Goal: Information Seeking & Learning: Learn about a topic

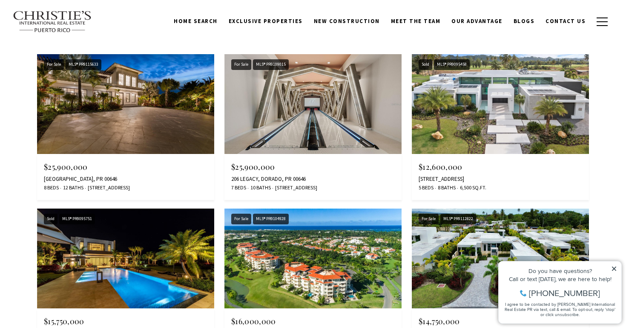
scroll to position [880, 0]
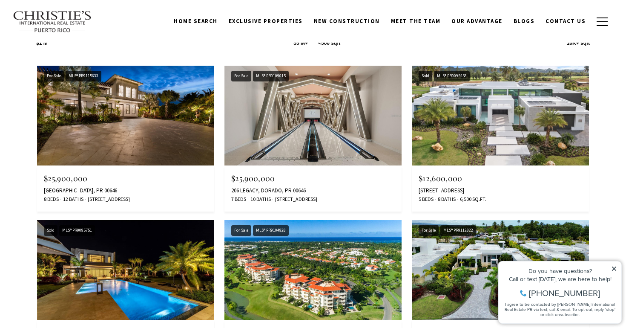
click at [547, 128] on img at bounding box center [500, 116] width 177 height 100
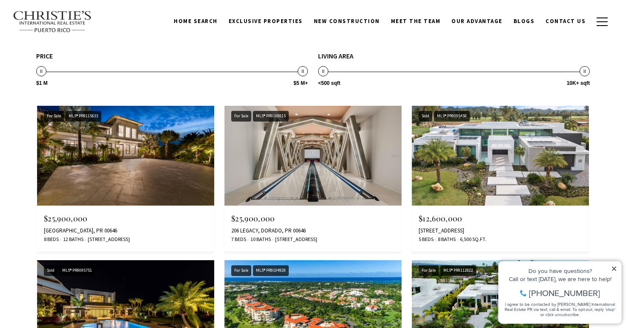
scroll to position [839, 0]
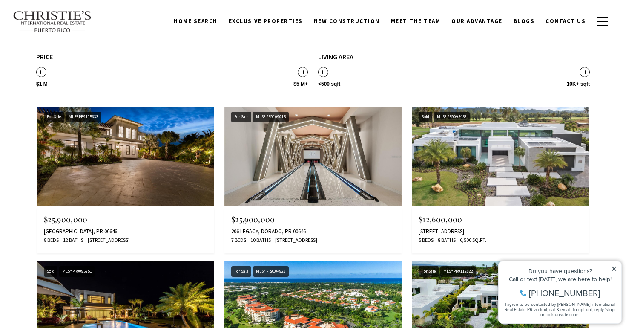
click at [146, 160] on img at bounding box center [125, 157] width 177 height 100
click at [320, 150] on img at bounding box center [313, 157] width 177 height 100
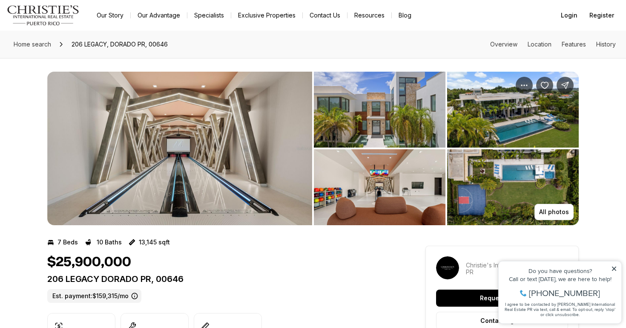
click at [506, 124] on img "View image gallery" at bounding box center [513, 110] width 132 height 76
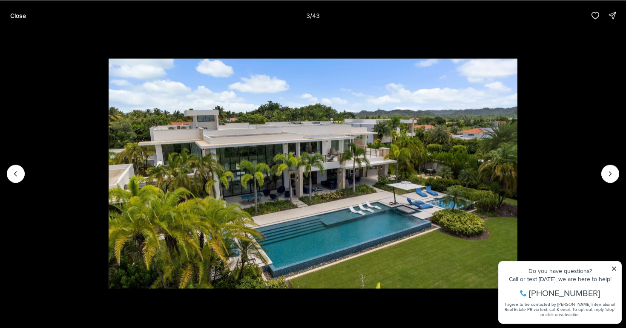
click at [517, 160] on img "3 of 43" at bounding box center [313, 172] width 409 height 229
click at [609, 173] on icon "Next slide" at bounding box center [610, 173] width 9 height 9
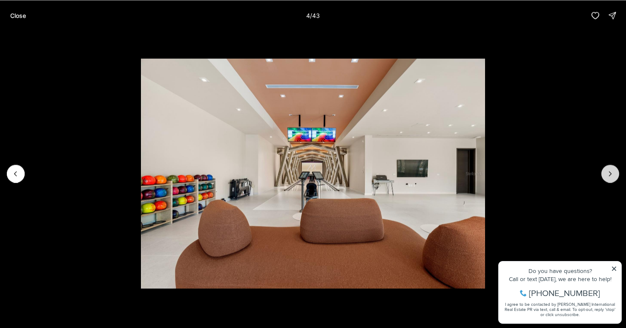
click at [609, 173] on icon "Next slide" at bounding box center [610, 173] width 9 height 9
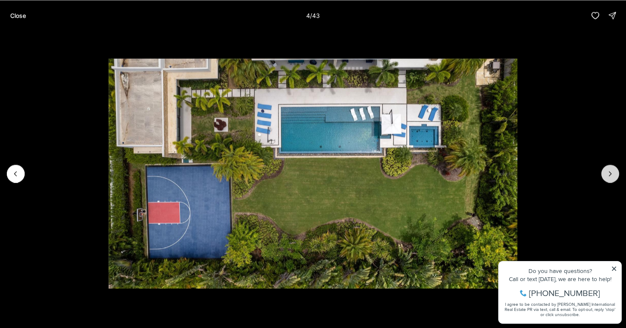
click at [609, 173] on icon "Next slide" at bounding box center [610, 173] width 9 height 9
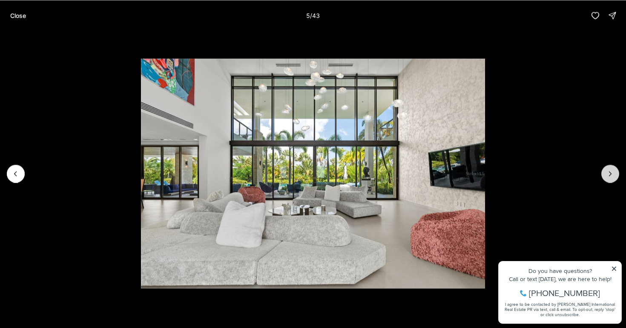
click at [609, 173] on icon "Next slide" at bounding box center [610, 173] width 9 height 9
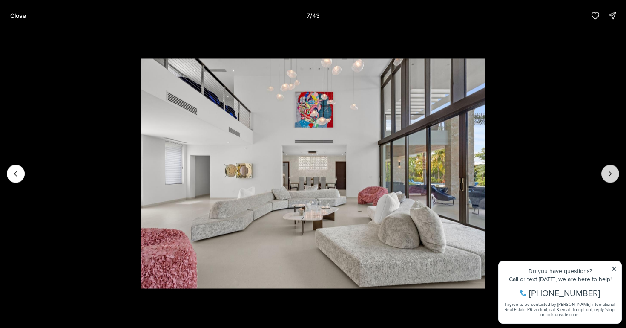
click at [609, 173] on icon "Next slide" at bounding box center [610, 173] width 9 height 9
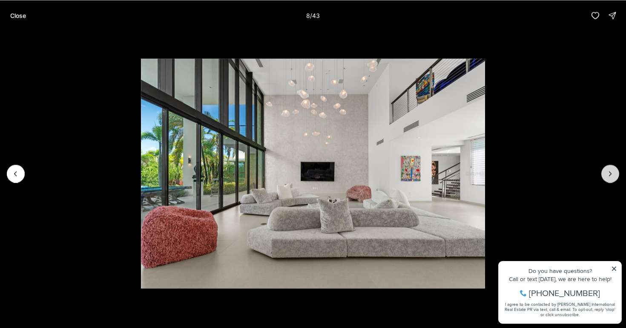
click at [609, 173] on icon "Next slide" at bounding box center [610, 173] width 9 height 9
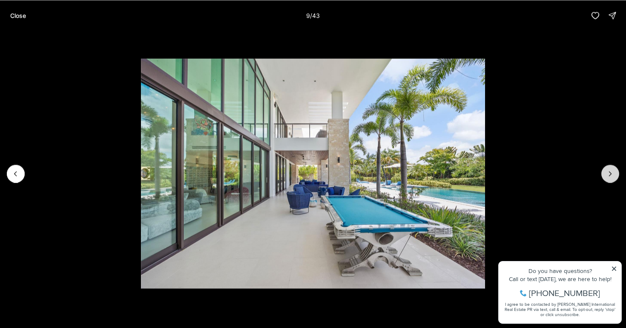
click at [609, 173] on icon "Next slide" at bounding box center [610, 173] width 9 height 9
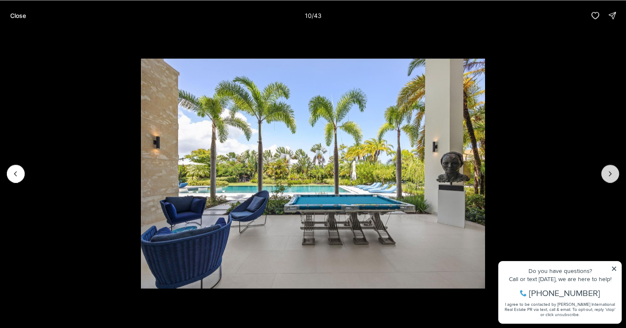
click at [609, 173] on icon "Next slide" at bounding box center [610, 173] width 9 height 9
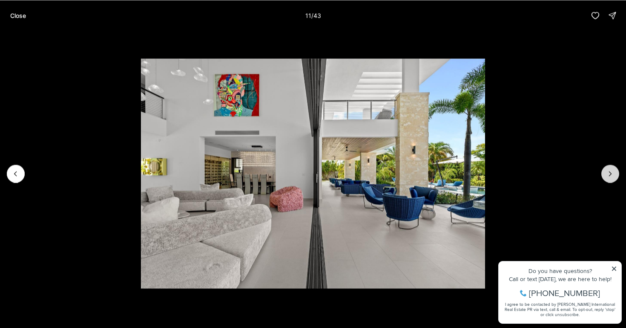
click at [609, 173] on icon "Next slide" at bounding box center [610, 173] width 9 height 9
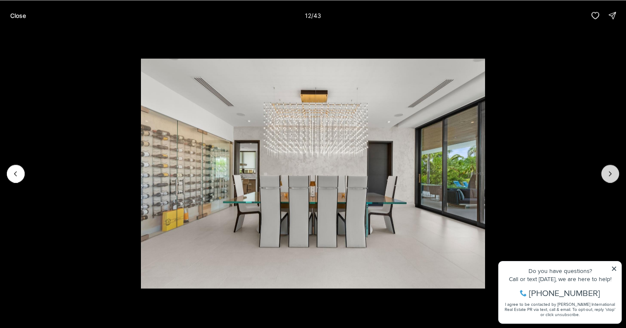
click at [609, 173] on icon "Next slide" at bounding box center [610, 173] width 9 height 9
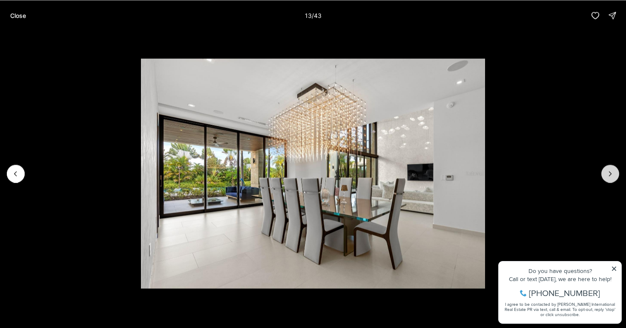
click at [609, 173] on icon "Next slide" at bounding box center [610, 173] width 9 height 9
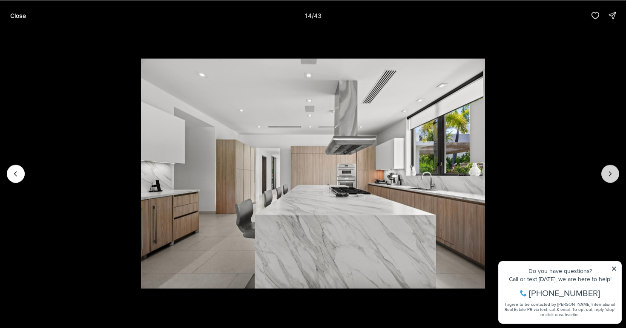
click at [609, 173] on icon "Next slide" at bounding box center [610, 173] width 9 height 9
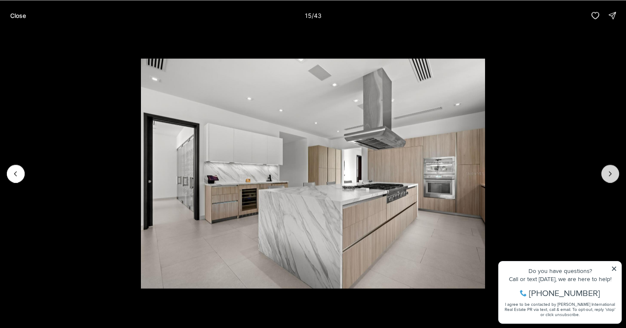
click at [609, 173] on icon "Next slide" at bounding box center [610, 173] width 9 height 9
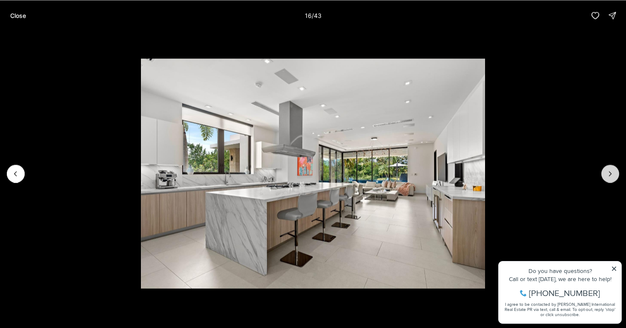
click at [609, 173] on icon "Next slide" at bounding box center [610, 173] width 9 height 9
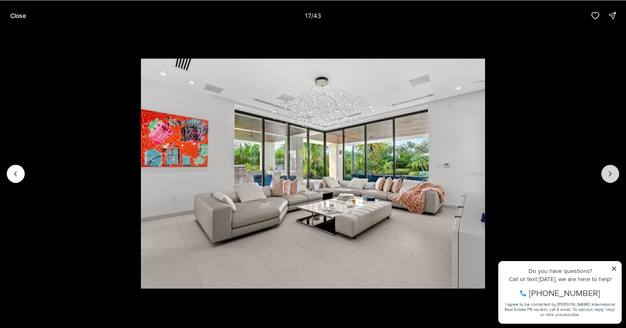
click at [609, 173] on icon "Next slide" at bounding box center [610, 173] width 9 height 9
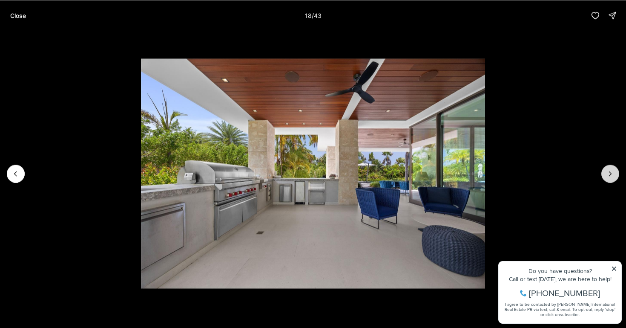
click at [609, 173] on icon "Next slide" at bounding box center [610, 173] width 9 height 9
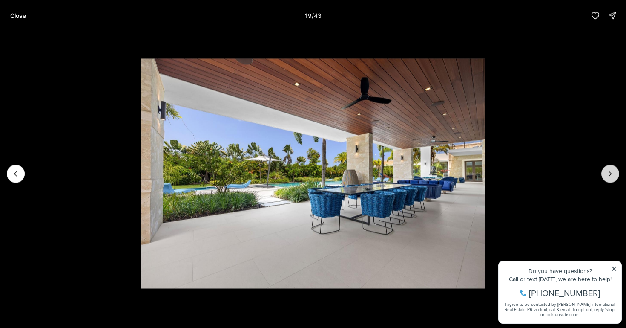
click at [609, 173] on icon "Next slide" at bounding box center [610, 173] width 9 height 9
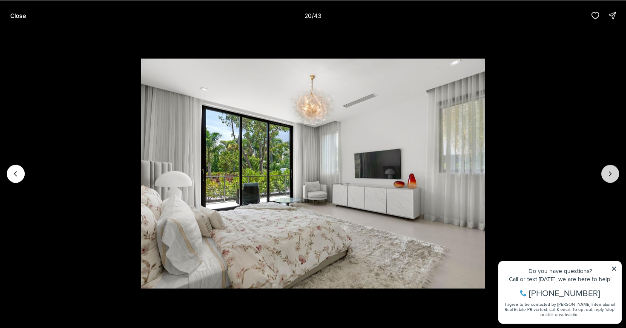
click at [609, 173] on icon "Next slide" at bounding box center [610, 173] width 9 height 9
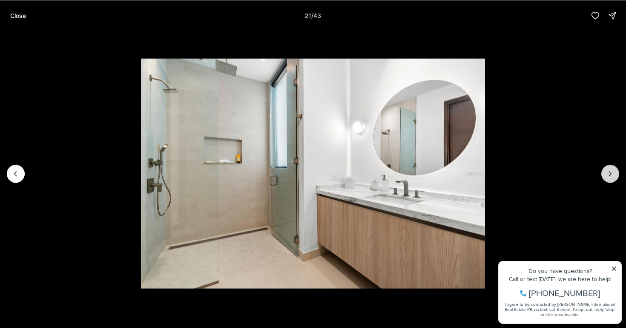
click at [609, 173] on icon "Next slide" at bounding box center [610, 173] width 9 height 9
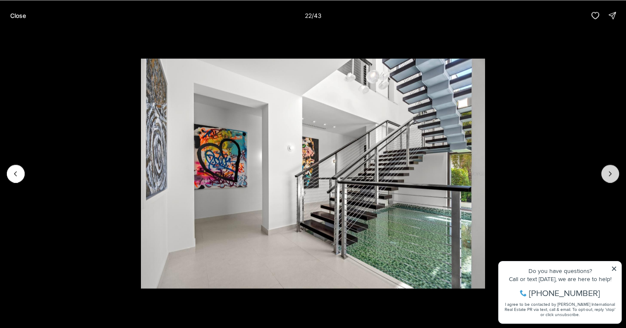
click at [609, 173] on icon "Next slide" at bounding box center [610, 173] width 9 height 9
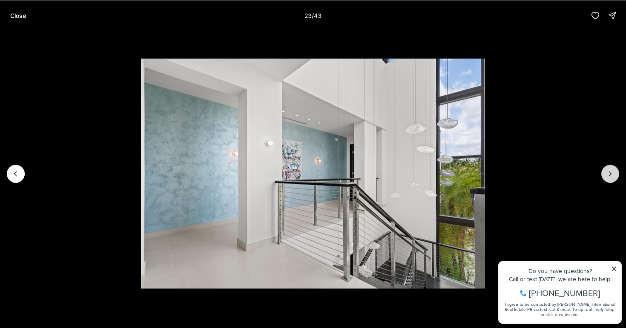
click at [609, 173] on icon "Next slide" at bounding box center [610, 173] width 9 height 9
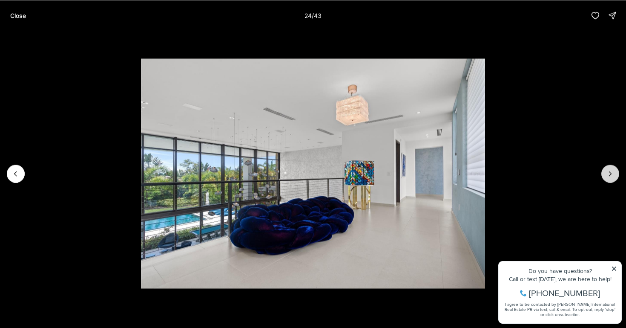
click at [609, 173] on icon "Next slide" at bounding box center [610, 173] width 9 height 9
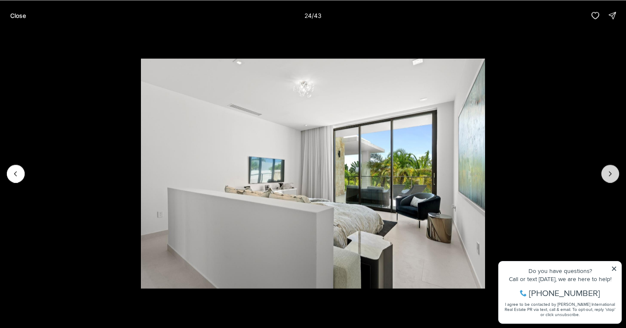
click at [609, 173] on icon "Next slide" at bounding box center [610, 173] width 9 height 9
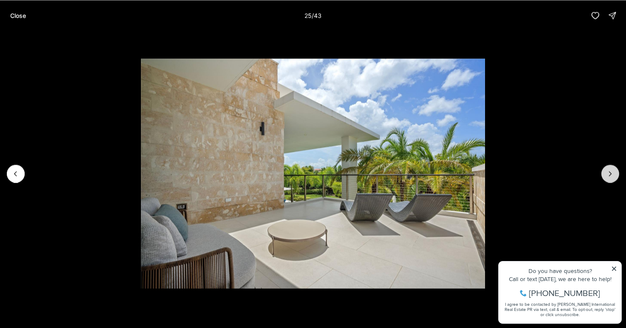
click at [609, 173] on icon "Next slide" at bounding box center [610, 173] width 9 height 9
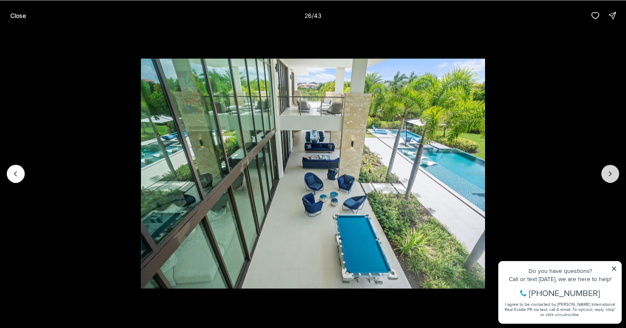
click at [609, 173] on icon "Next slide" at bounding box center [610, 173] width 9 height 9
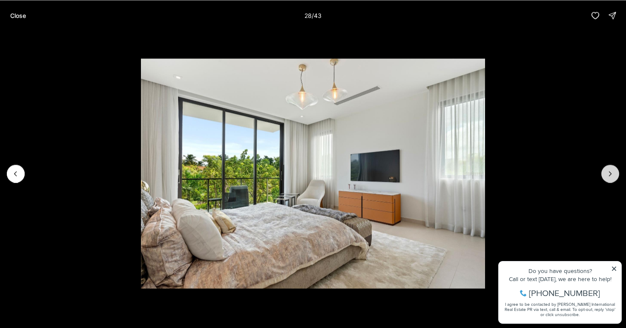
click at [609, 173] on icon "Next slide" at bounding box center [610, 173] width 9 height 9
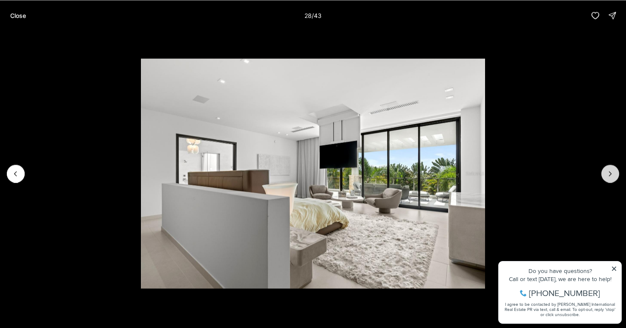
click at [609, 173] on icon "Next slide" at bounding box center [610, 173] width 9 height 9
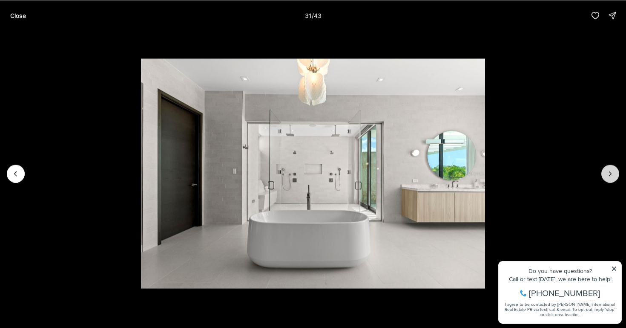
click at [609, 173] on icon "Next slide" at bounding box center [610, 173] width 9 height 9
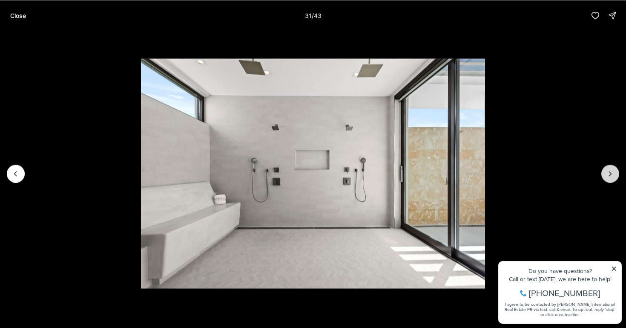
click at [609, 173] on icon "Next slide" at bounding box center [610, 173] width 9 height 9
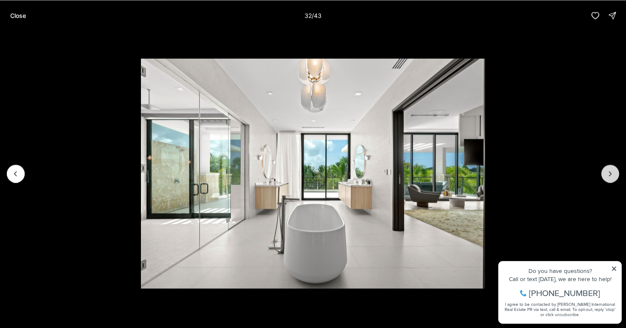
click at [609, 173] on icon "Next slide" at bounding box center [610, 173] width 9 height 9
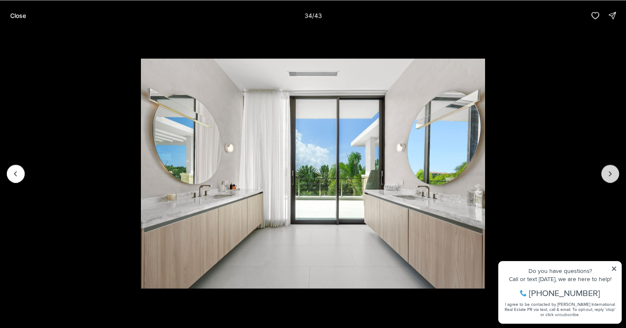
click at [609, 173] on icon "Next slide" at bounding box center [610, 173] width 9 height 9
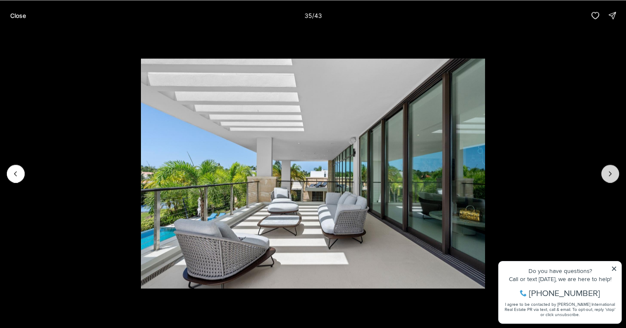
click at [609, 173] on icon "Next slide" at bounding box center [610, 173] width 9 height 9
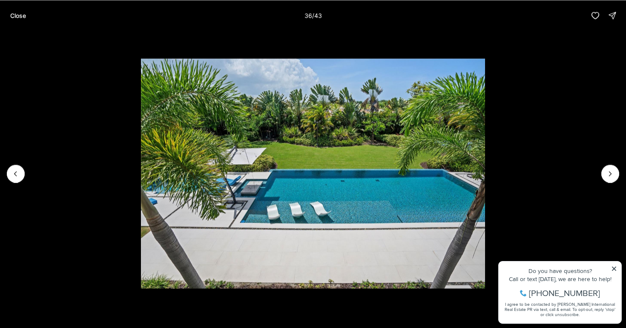
click at [485, 137] on img "36 of 43" at bounding box center [313, 172] width 344 height 229
click at [20, 15] on p "Close" at bounding box center [18, 15] width 16 height 7
